Goal: Use online tool/utility: Utilize a website feature to perform a specific function

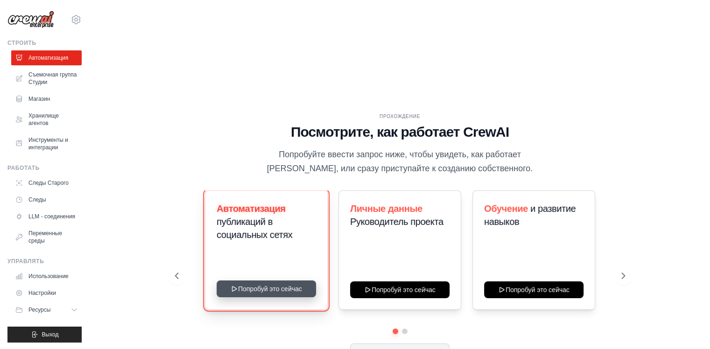
click at [265, 280] on button "Попробуй это сейчас" at bounding box center [265, 288] width 99 height 17
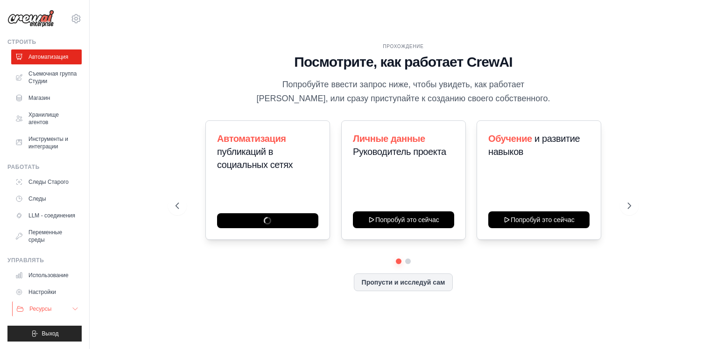
click at [46, 308] on ya-tr-span "Ресурсы" at bounding box center [40, 309] width 22 height 7
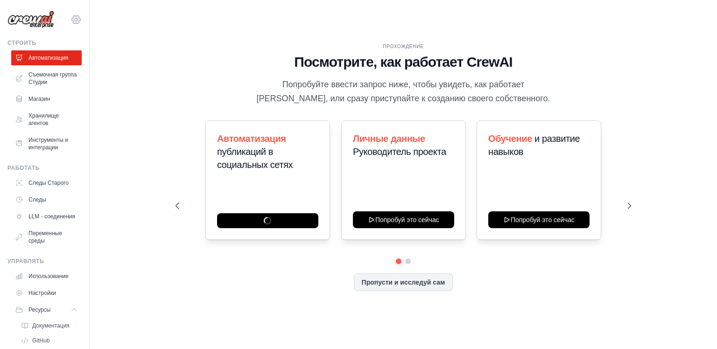
click at [71, 25] on icon at bounding box center [75, 19] width 11 height 11
click at [687, 150] on div "Прохождение Посмотрите, как работает CrewAI Попробуйте ввести запрос ниже, чтоб…" at bounding box center [402, 174] width 597 height 330
click at [26, 20] on img at bounding box center [30, 20] width 47 height 18
click at [70, 20] on icon at bounding box center [75, 19] width 11 height 11
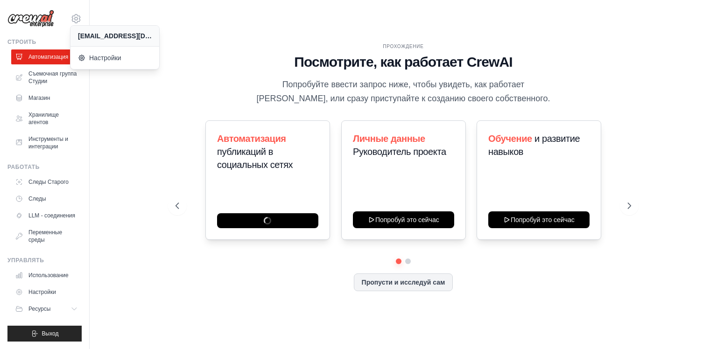
scroll to position [8, 0]
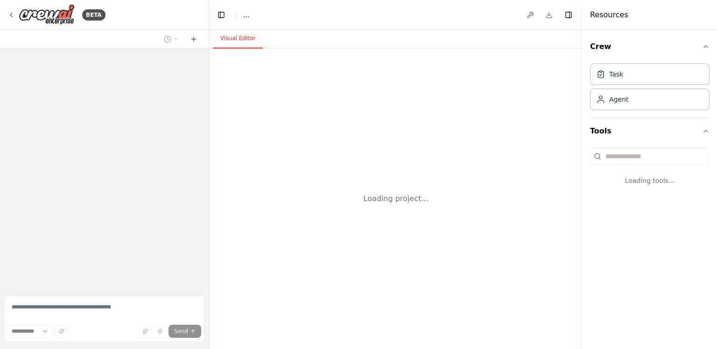
select select "****"
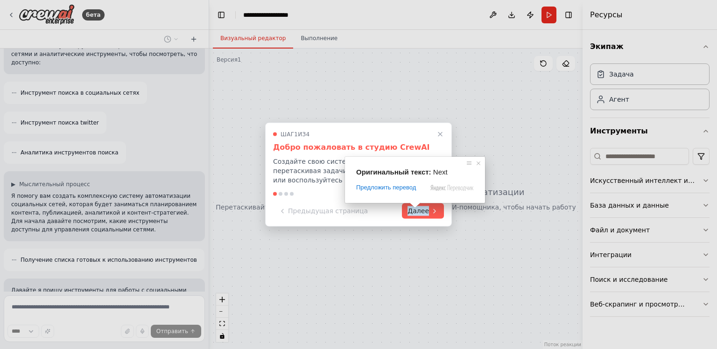
scroll to position [272, 0]
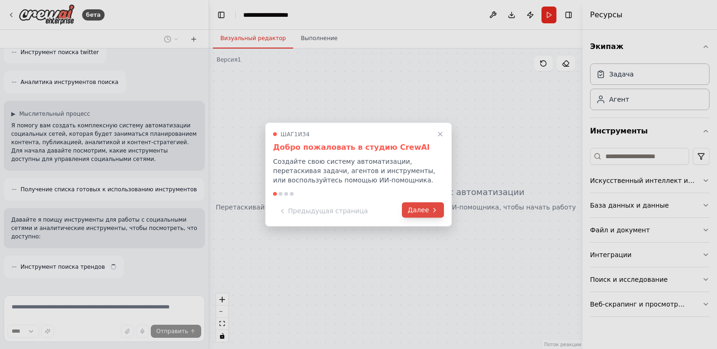
click at [436, 210] on icon at bounding box center [434, 209] width 7 height 7
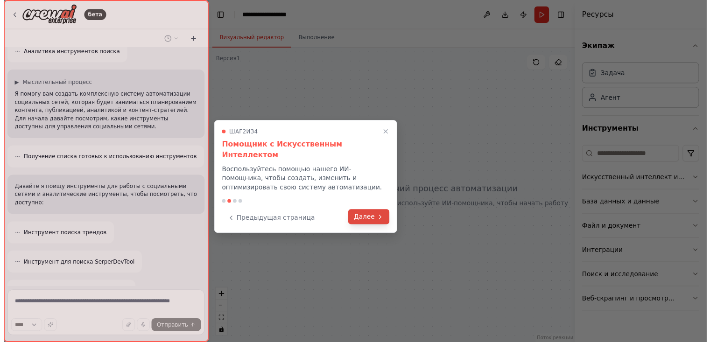
scroll to position [332, 0]
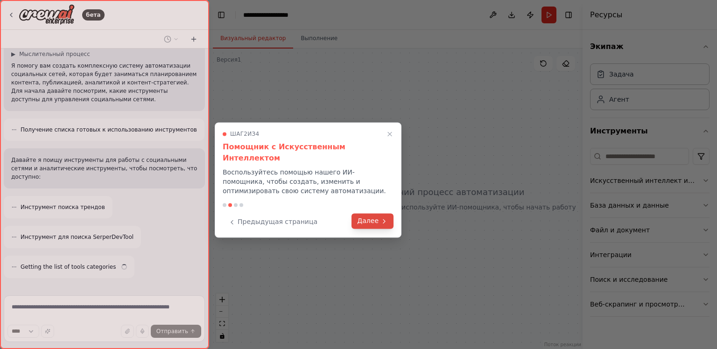
click at [382, 217] on icon at bounding box center [383, 220] width 7 height 7
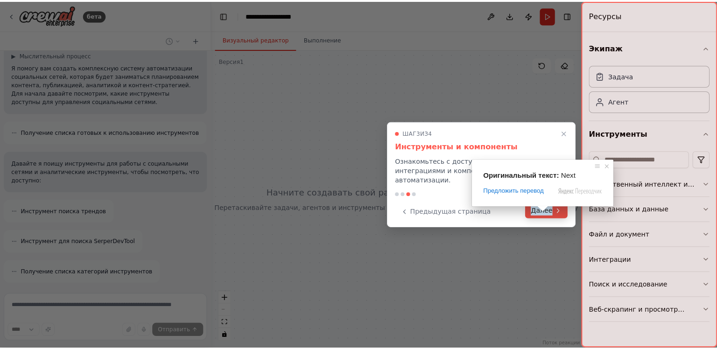
scroll to position [369, 0]
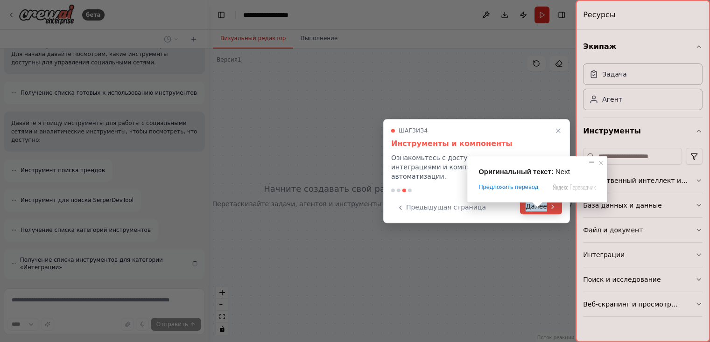
click at [548, 211] on button "Далее" at bounding box center [541, 206] width 42 height 15
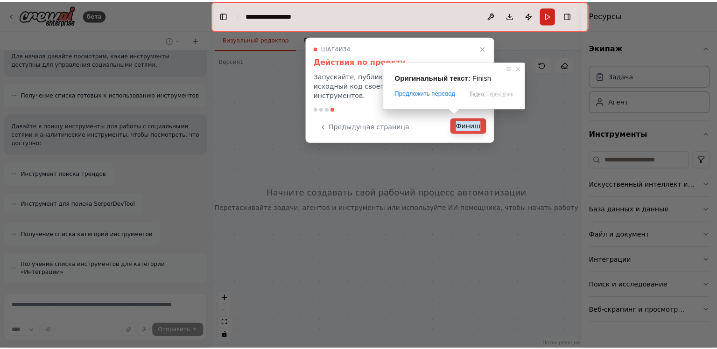
scroll to position [362, 0]
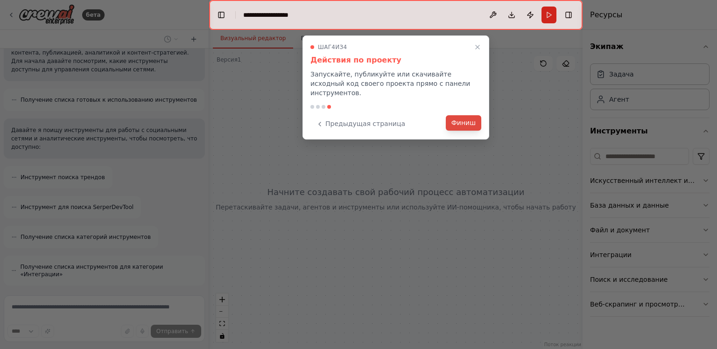
click at [463, 118] on ya-tr-span "Финиш" at bounding box center [463, 123] width 24 height 10
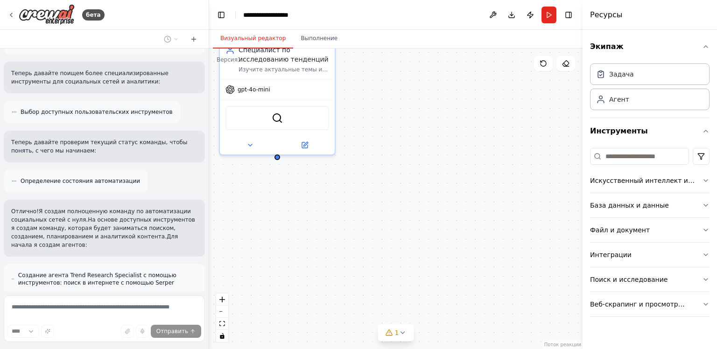
scroll to position [631, 0]
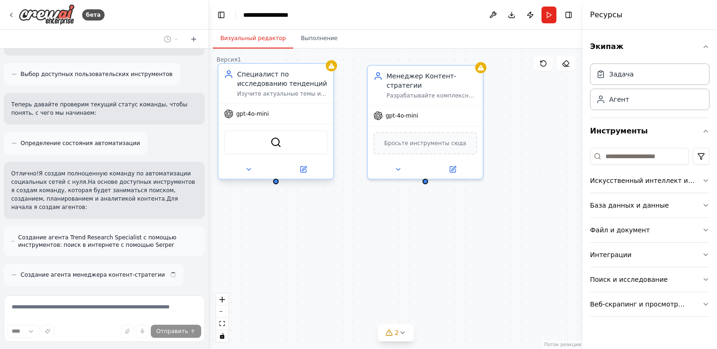
drag, startPoint x: 315, startPoint y: 215, endPoint x: 277, endPoint y: 185, distance: 48.8
click at [277, 185] on div "Специалист по исследованию тенденций Изучите актуальные темы и хэштеги в {отрас…" at bounding box center [395, 199] width 373 height 300
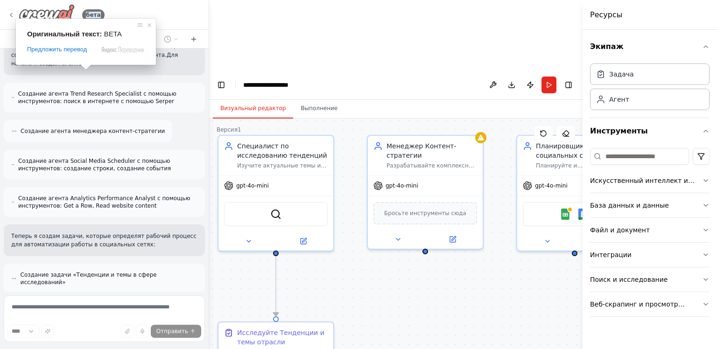
scroll to position [805, 0]
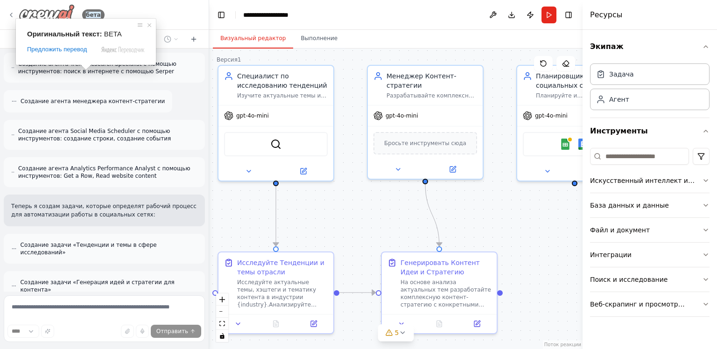
click at [63, 14] on img at bounding box center [47, 14] width 56 height 21
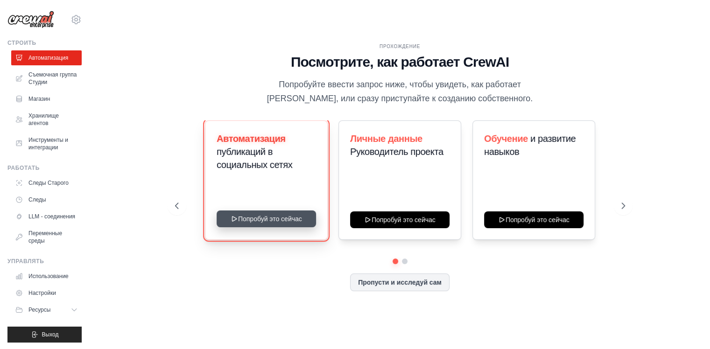
click at [277, 216] on button "Попробуй это сейчас" at bounding box center [265, 218] width 99 height 17
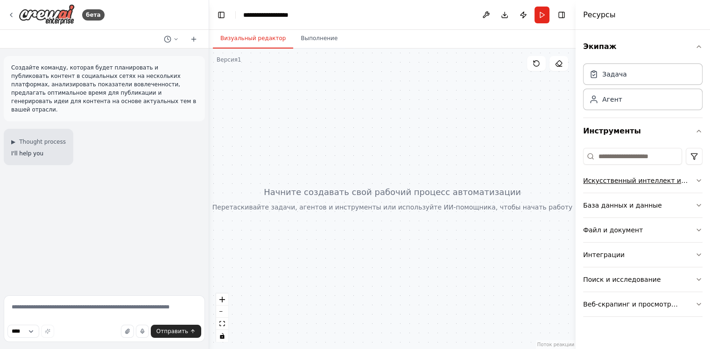
click at [641, 174] on button "Искусственный интеллект и машинное обучение" at bounding box center [642, 180] width 119 height 24
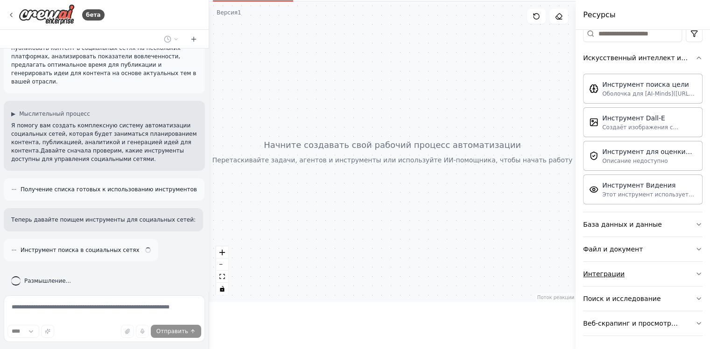
scroll to position [54, 0]
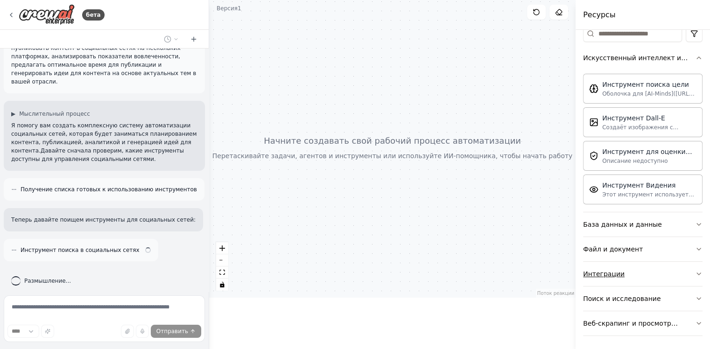
click at [624, 268] on button "Интеграции" at bounding box center [642, 274] width 119 height 24
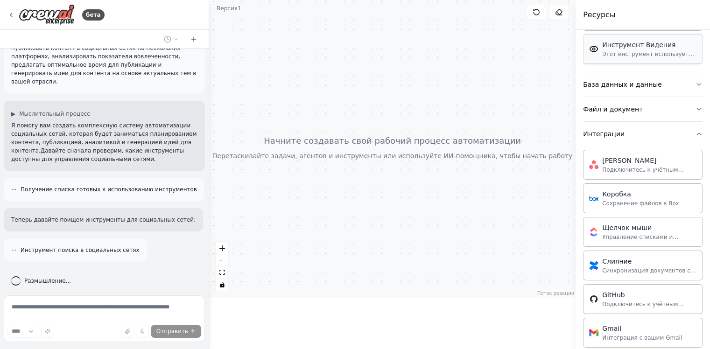
scroll to position [76, 0]
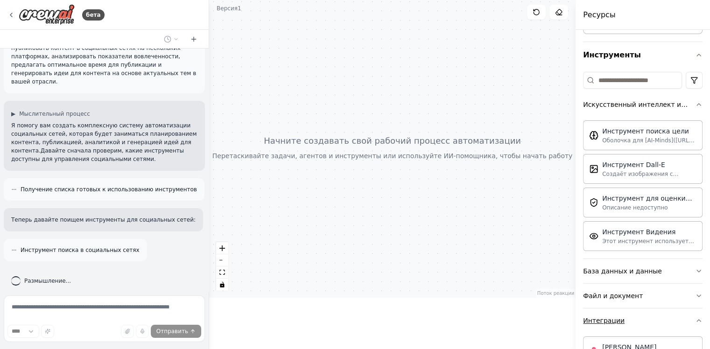
click at [611, 320] on ya-tr-span "Интеграции" at bounding box center [604, 320] width 42 height 7
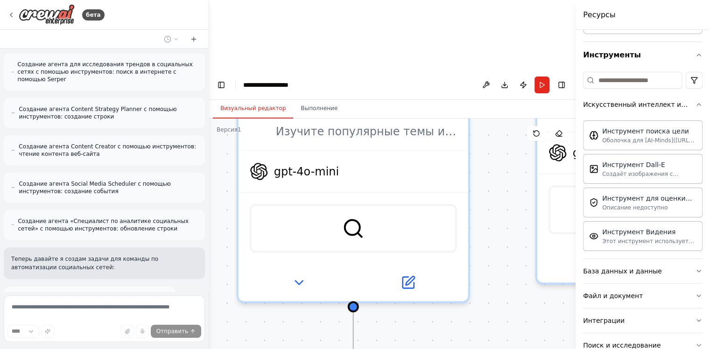
scroll to position [756, 0]
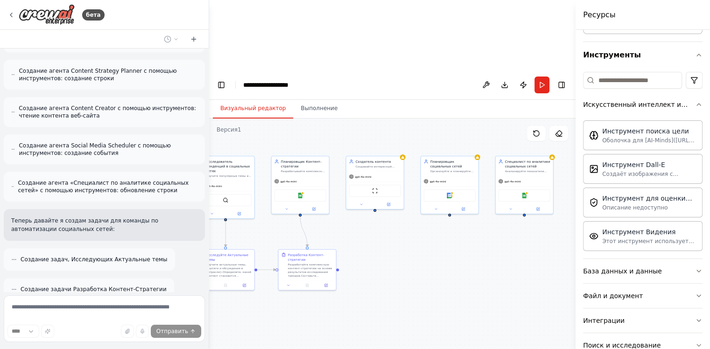
drag, startPoint x: 390, startPoint y: 84, endPoint x: 330, endPoint y: 64, distance: 63.0
click at [330, 118] on div ".deletable-edge-delete-btn { width: 20px; height: 20px; border: 0px solid #ffff…" at bounding box center [392, 268] width 366 height 300
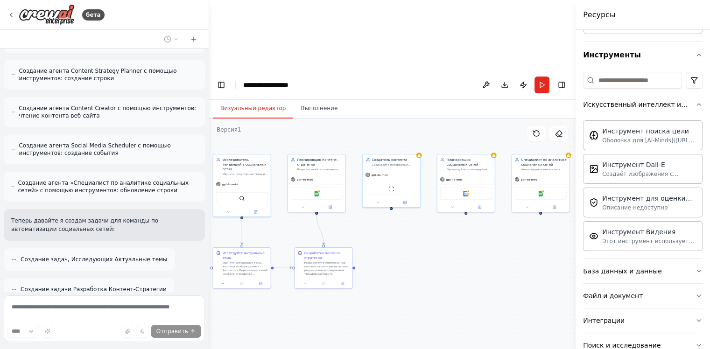
drag, startPoint x: 390, startPoint y: 191, endPoint x: 442, endPoint y: 201, distance: 52.7
click at [442, 201] on div ".deletable-edge-delete-btn { width: 20px; height: 20px; border: 0px solid #ffff…" at bounding box center [392, 268] width 366 height 300
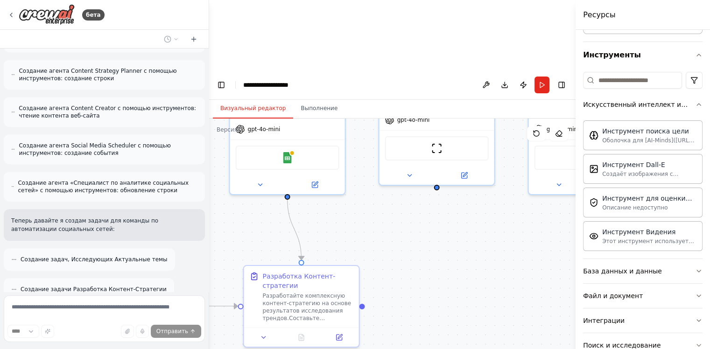
drag, startPoint x: 388, startPoint y: 204, endPoint x: 435, endPoint y: 234, distance: 55.4
click at [435, 234] on div ".deletable-edge-delete-btn { width: 20px; height: 20px; border: 0px solid #ffff…" at bounding box center [392, 268] width 366 height 300
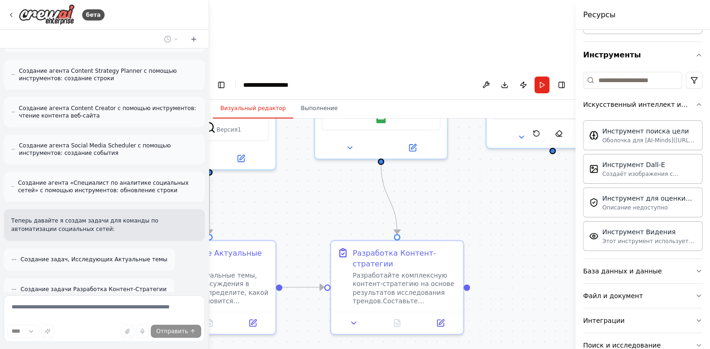
drag, startPoint x: 418, startPoint y: 184, endPoint x: 468, endPoint y: 147, distance: 62.3
click at [468, 147] on div ".deletable-edge-delete-btn { width: 20px; height: 20px; border: 0px solid #ffff…" at bounding box center [392, 268] width 366 height 300
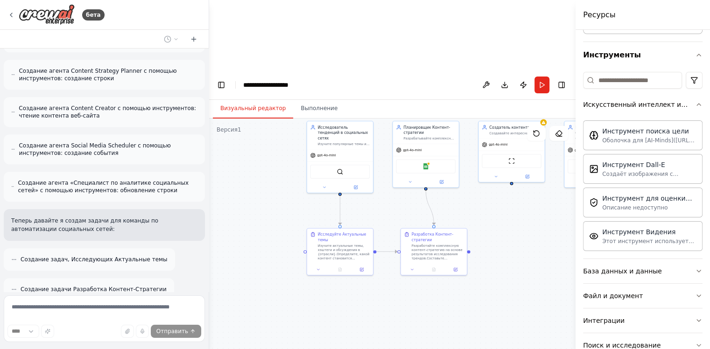
scroll to position [786, 0]
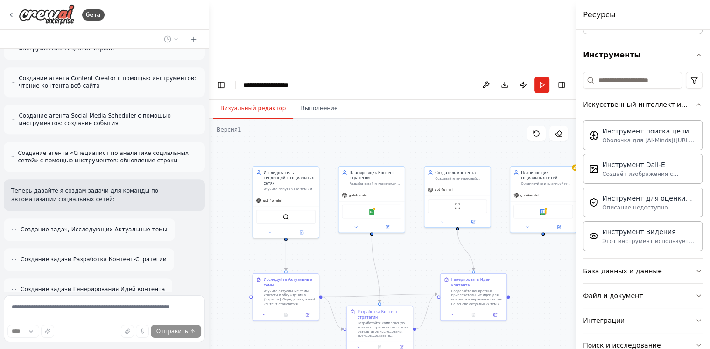
drag, startPoint x: 382, startPoint y: 139, endPoint x: 327, endPoint y: 185, distance: 71.6
click at [327, 185] on div ".deletable-edge-delete-btn { width: 20px; height: 20px; border: 0px solid #ffff…" at bounding box center [392, 268] width 366 height 300
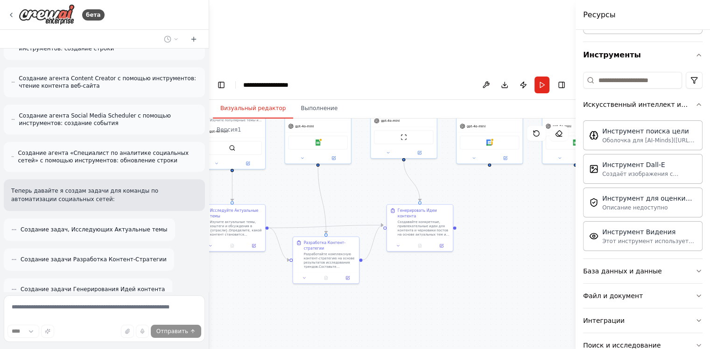
scroll to position [815, 0]
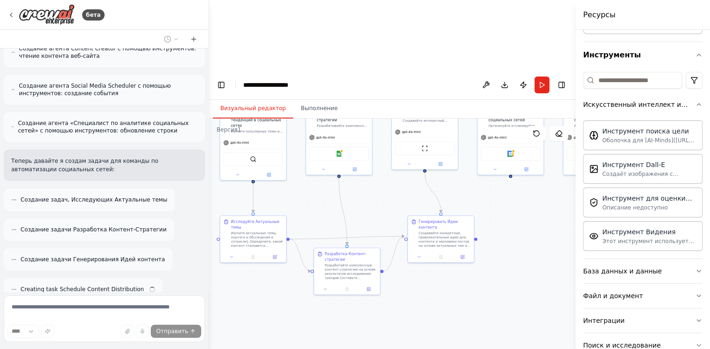
drag, startPoint x: 526, startPoint y: 305, endPoint x: 497, endPoint y: 249, distance: 63.4
click at [497, 249] on div ".deletable-edge-delete-btn { width: 20px; height: 20px; border: 0px solid #ffff…" at bounding box center [392, 268] width 366 height 300
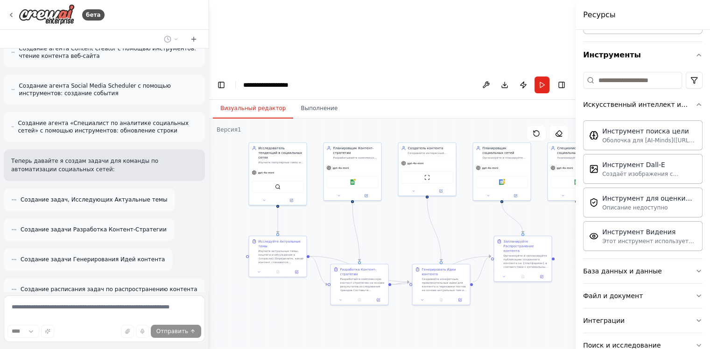
drag, startPoint x: 487, startPoint y: 258, endPoint x: 480, endPoint y: 268, distance: 13.3
click at [480, 268] on div ".deletable-edge-delete-btn { width: 20px; height: 20px; border: 0px solid #ffff…" at bounding box center [392, 268] width 366 height 300
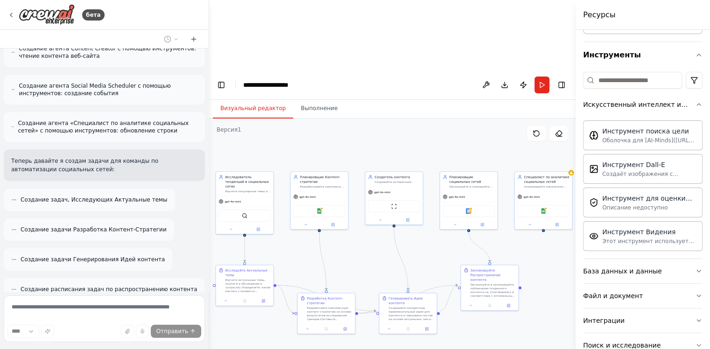
drag, startPoint x: 489, startPoint y: 270, endPoint x: 457, endPoint y: 294, distance: 41.0
click at [457, 294] on div ".deletable-edge-delete-btn { width: 20px; height: 20px; border: 0px solid #ffff…" at bounding box center [392, 268] width 366 height 300
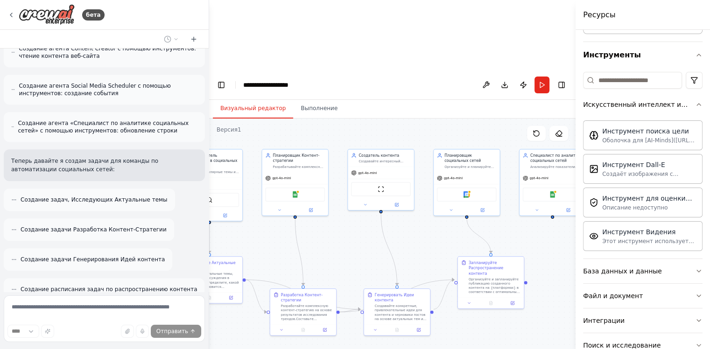
drag, startPoint x: 435, startPoint y: 291, endPoint x: 465, endPoint y: 296, distance: 29.8
click at [465, 296] on div ".deletable-edge-delete-btn { width: 20px; height: 20px; border: 0px solid #ffff…" at bounding box center [392, 268] width 366 height 300
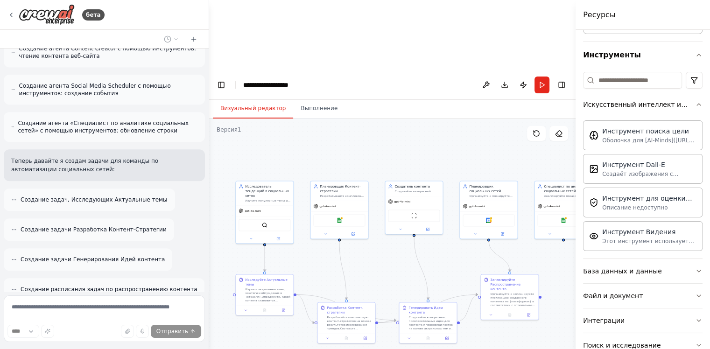
drag, startPoint x: 465, startPoint y: 296, endPoint x: 459, endPoint y: 279, distance: 17.7
click at [459, 279] on div ".deletable-edge-delete-btn { width: 20px; height: 20px; border: 0px solid #ffff…" at bounding box center [392, 268] width 366 height 300
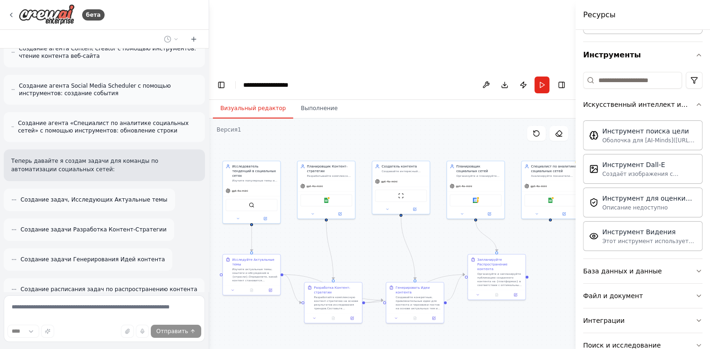
drag, startPoint x: 459, startPoint y: 279, endPoint x: 451, endPoint y: 276, distance: 8.9
click at [451, 276] on div ".deletable-edge-delete-btn { width: 20px; height: 20px; border: 0px solid #ffff…" at bounding box center [392, 268] width 366 height 300
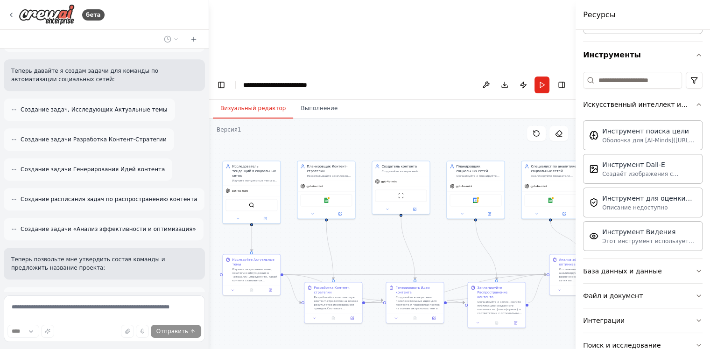
scroll to position [944, 0]
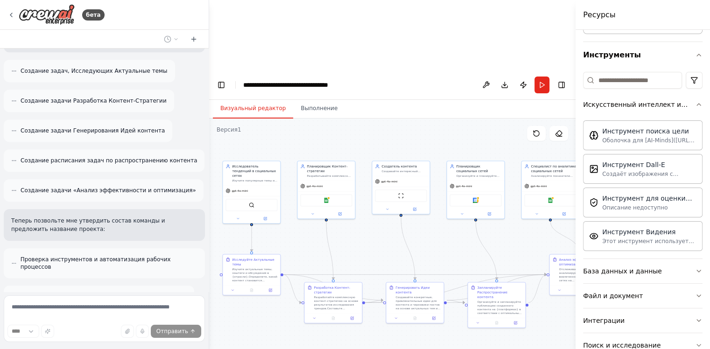
click at [542, 77] on button "Запустить" at bounding box center [541, 85] width 15 height 17
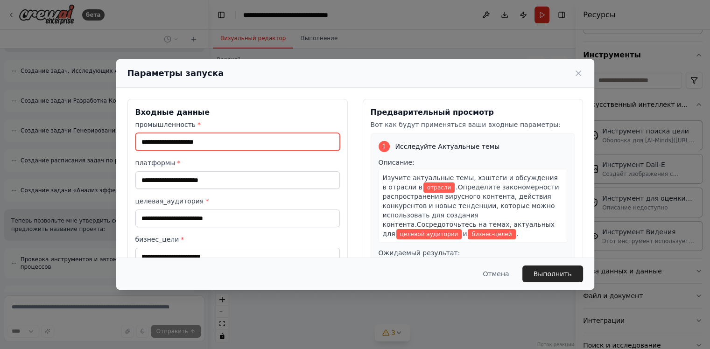
click at [223, 144] on input "промышленность *" at bounding box center [237, 142] width 204 height 18
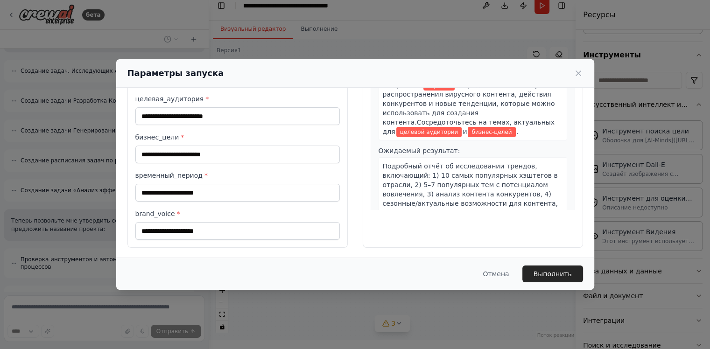
scroll to position [0, 0]
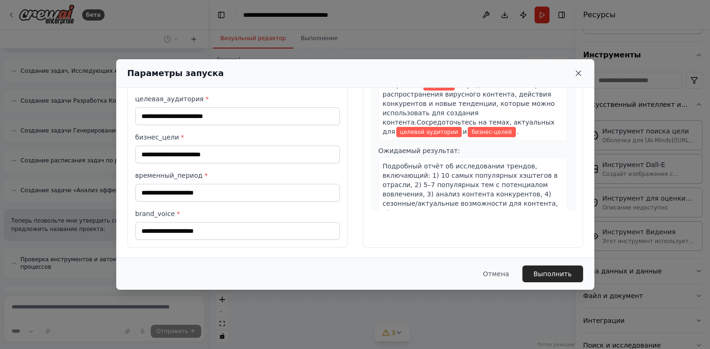
click at [580, 70] on icon at bounding box center [577, 73] width 9 height 9
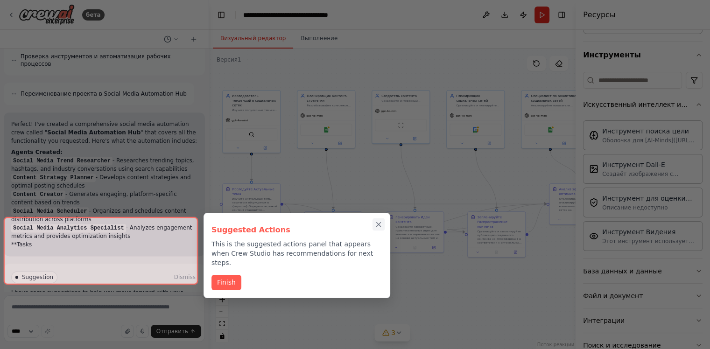
click at [379, 223] on icon "Close walkthrough" at bounding box center [378, 225] width 4 height 4
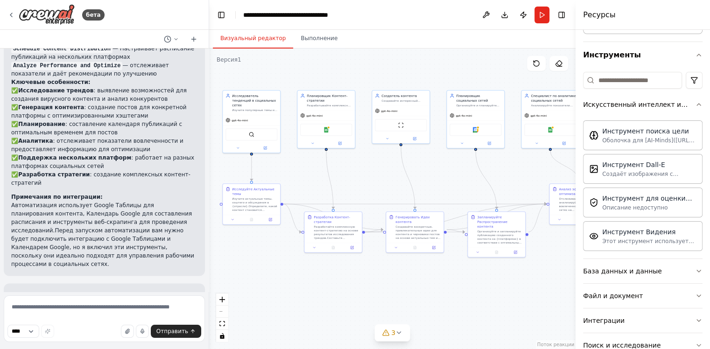
scroll to position [1477, 0]
